Goal: Find specific page/section: Find specific page/section

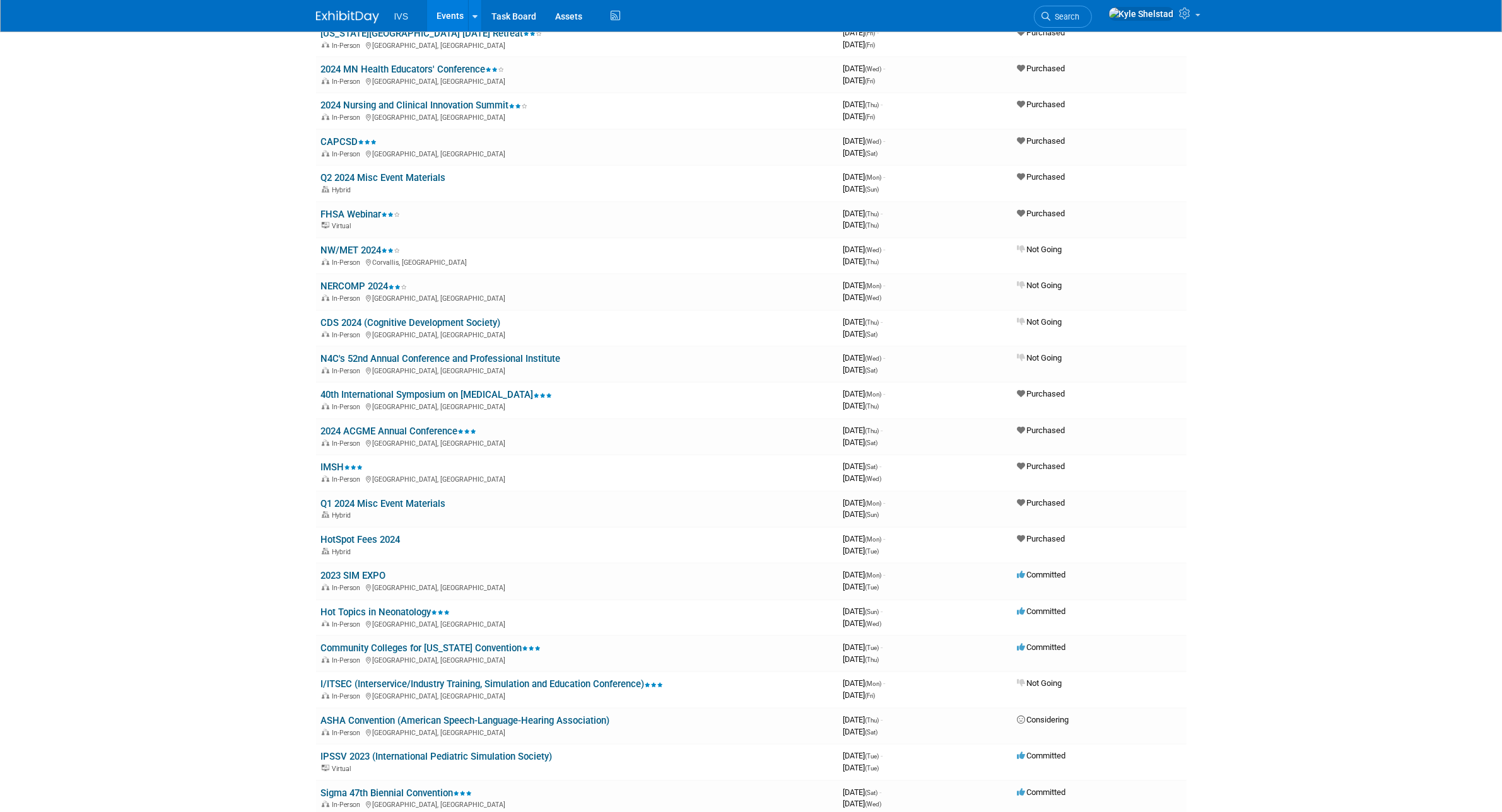
scroll to position [6409, 0]
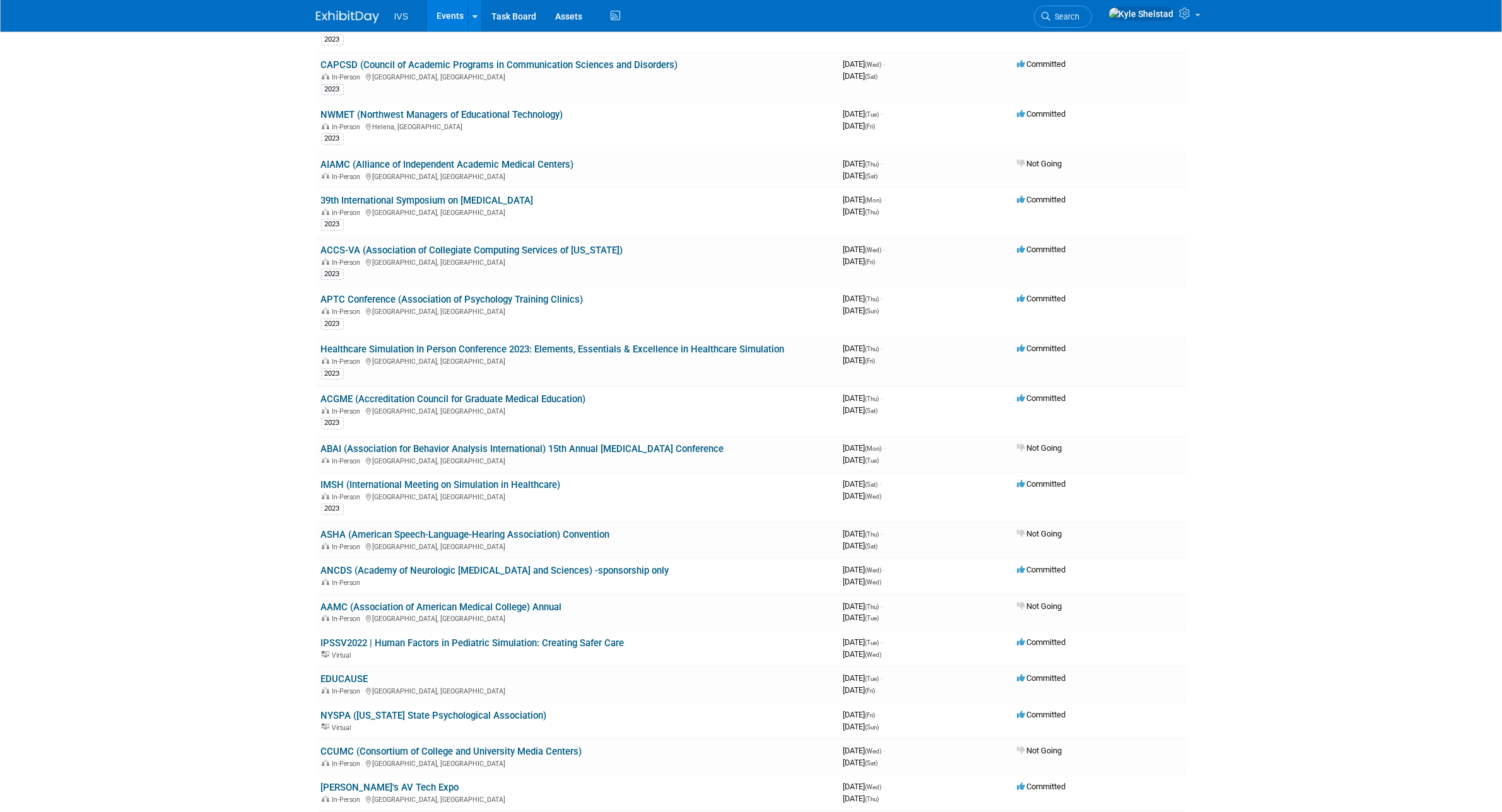
drag, startPoint x: 419, startPoint y: 472, endPoint x: 193, endPoint y: 481, distance: 226.2
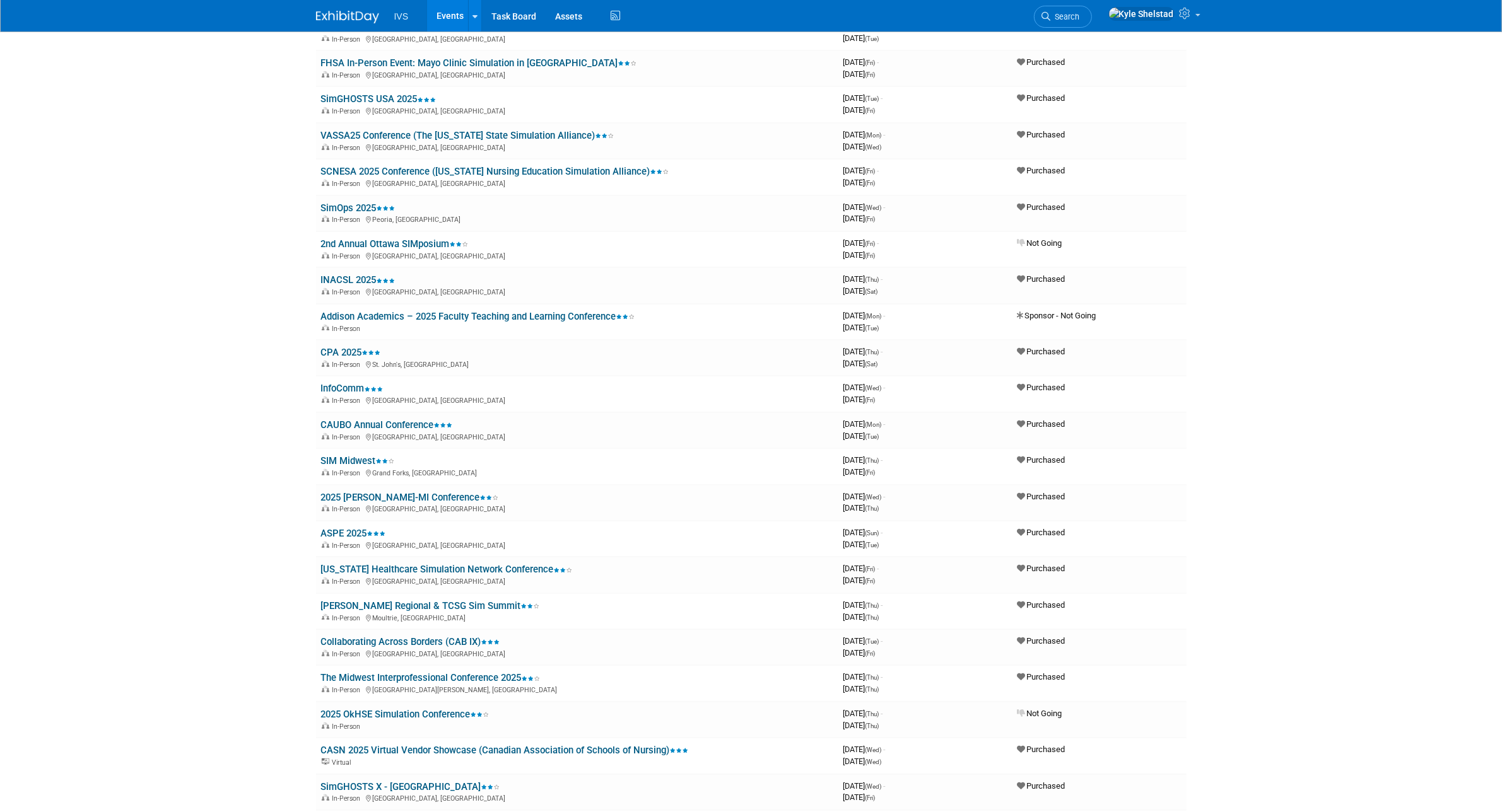
scroll to position [0, 0]
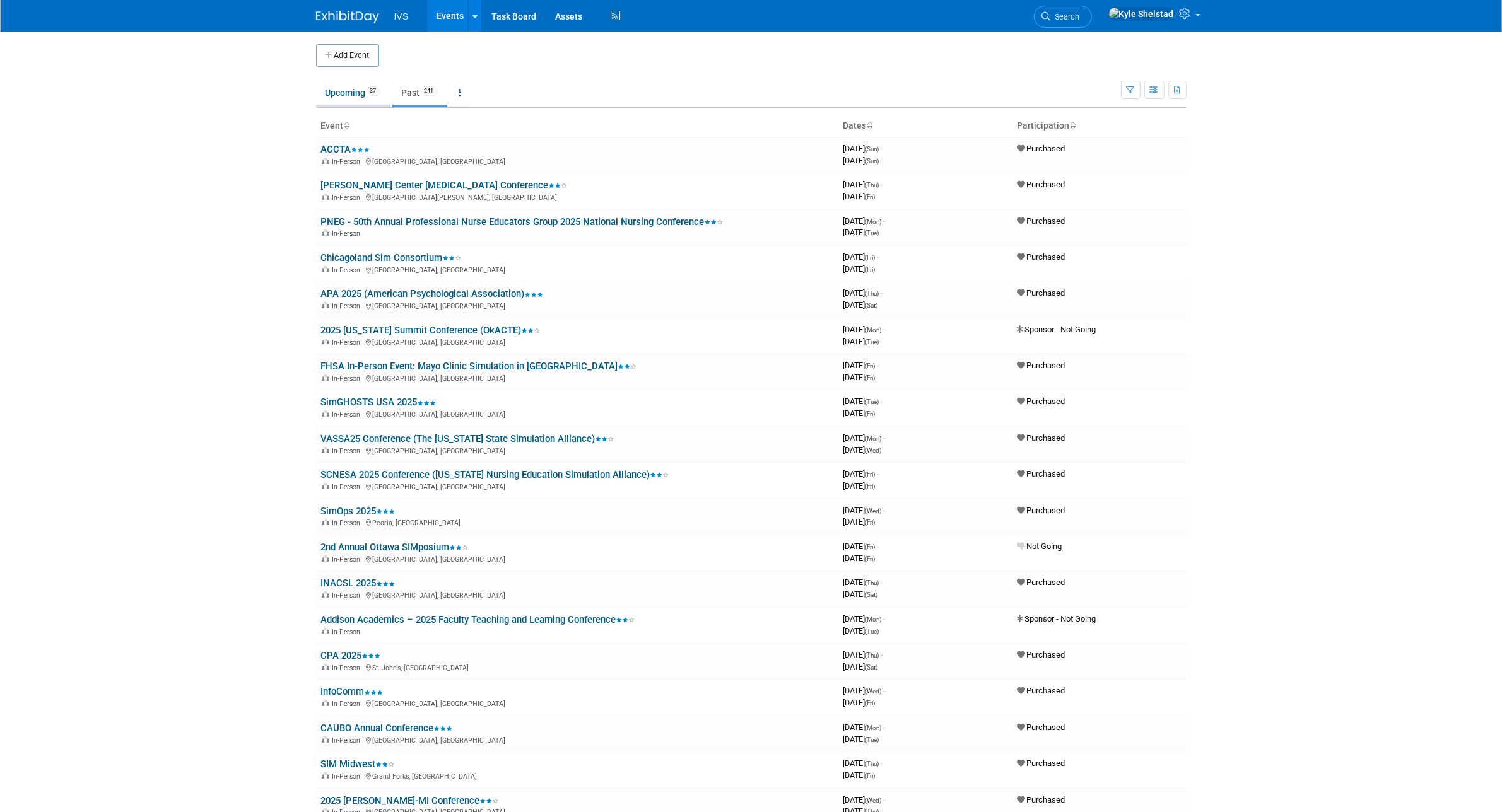
click at [354, 94] on link "Upcoming 37" at bounding box center [353, 92] width 74 height 24
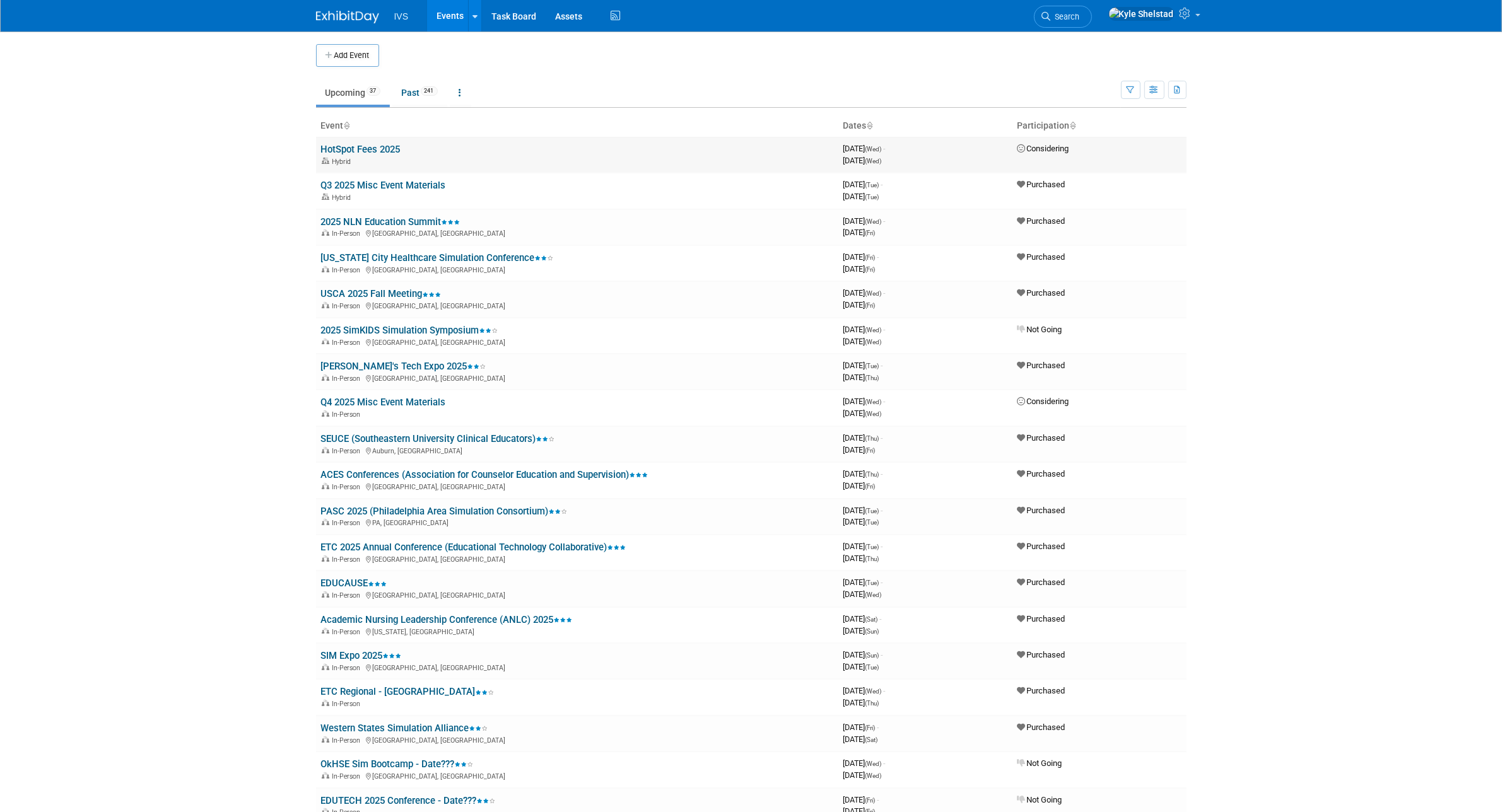
scroll to position [635, 0]
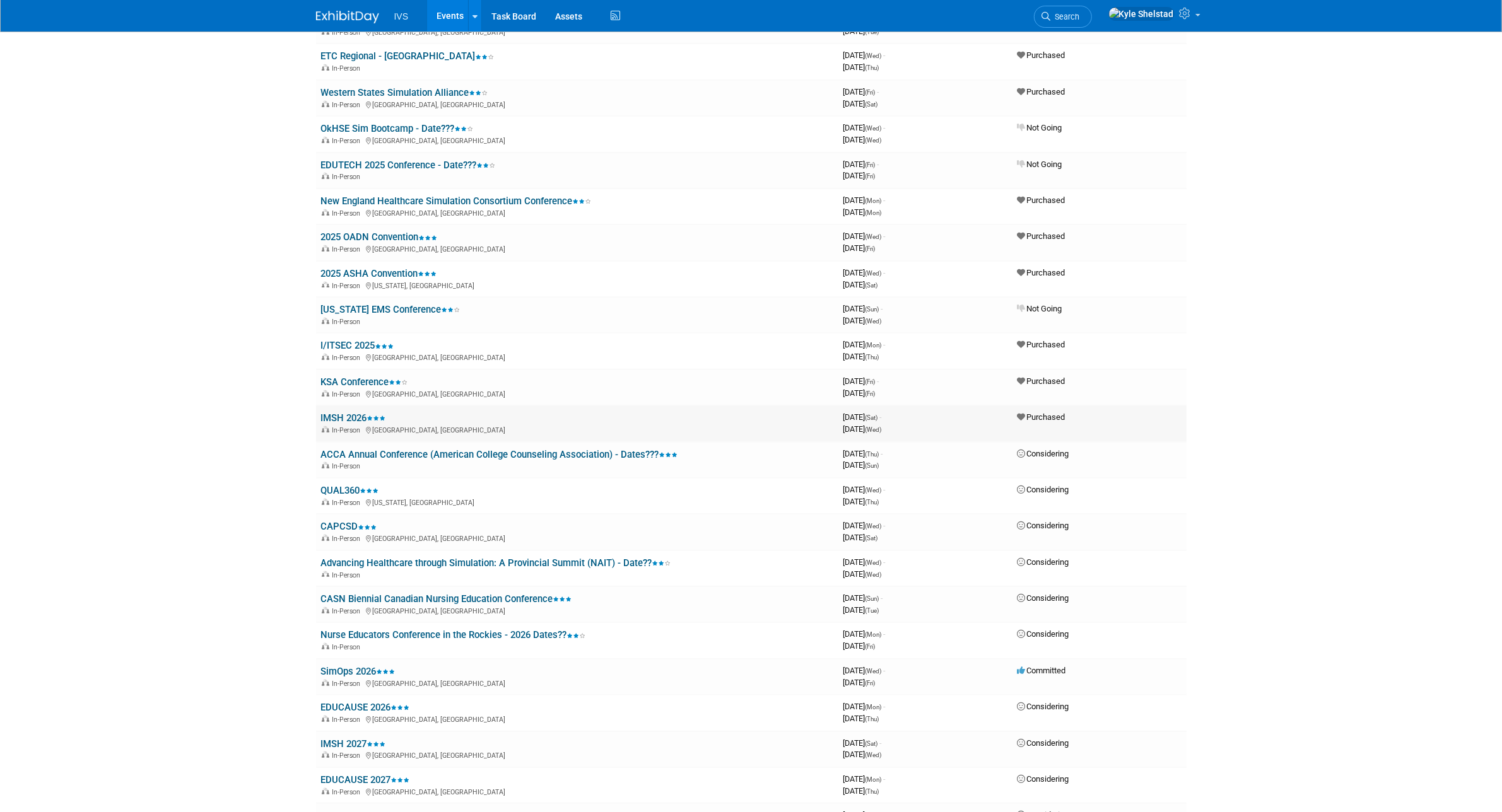
click at [341, 412] on link "IMSH 2026" at bounding box center [353, 418] width 65 height 12
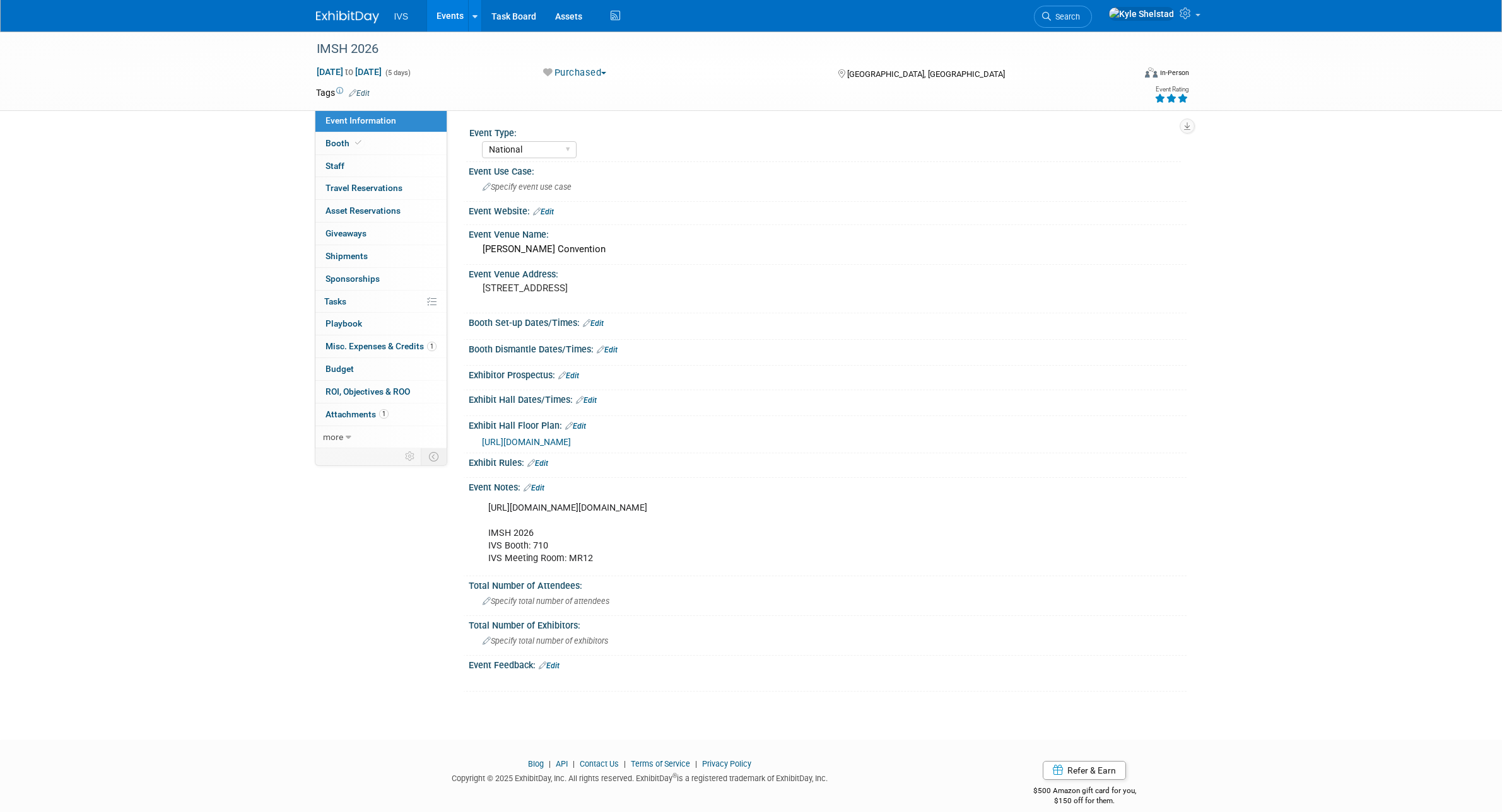
select select "National"
drag, startPoint x: 486, startPoint y: 505, endPoint x: 967, endPoint y: 517, distance: 481.1
click at [967, 517] on div "https://ssh.expoplanner.com/index.cfm?do=exhibCenter.main&event_id=25&exhib_id=…" at bounding box center [764, 533] width 568 height 76
copy div "https://ssh.expoplanner.com/index.cfm?do=exhibCenter.main&event_id=25&exhib_id=…"
